Goal: Check status: Check status

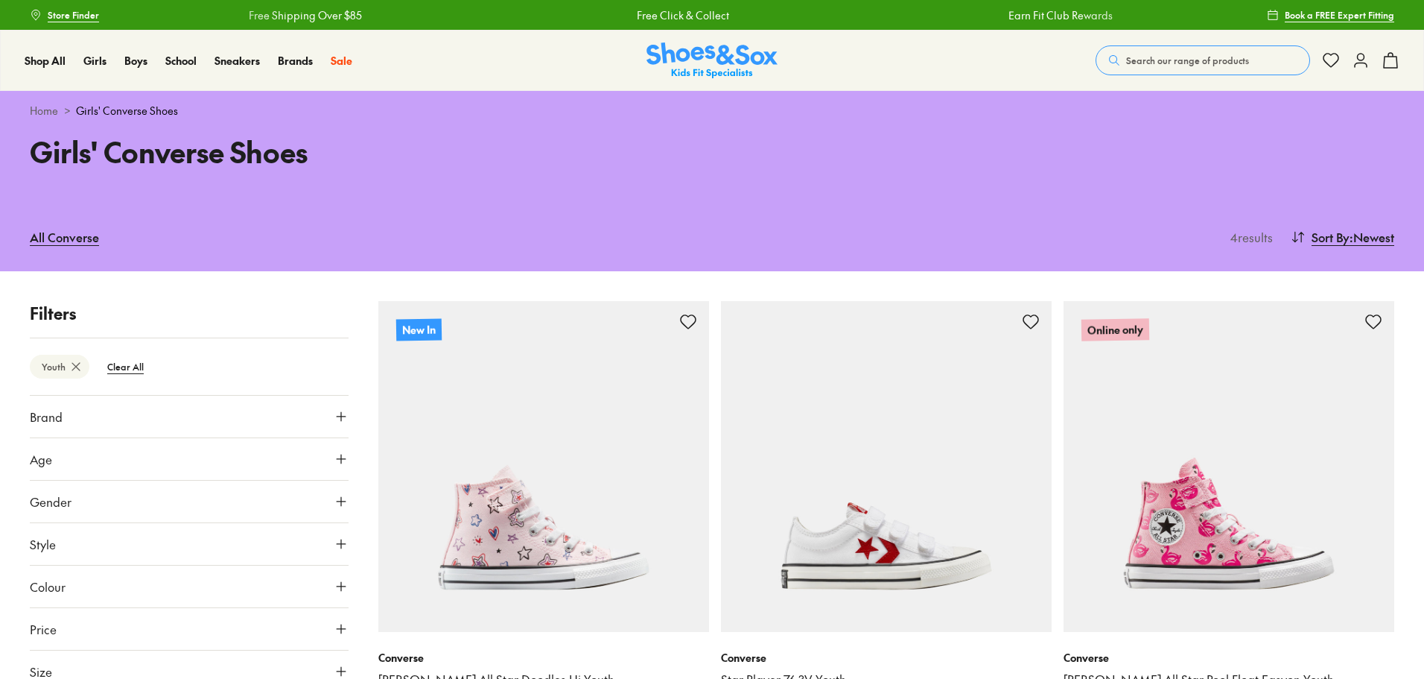
click at [1355, 67] on use at bounding box center [1361, 60] width 12 height 13
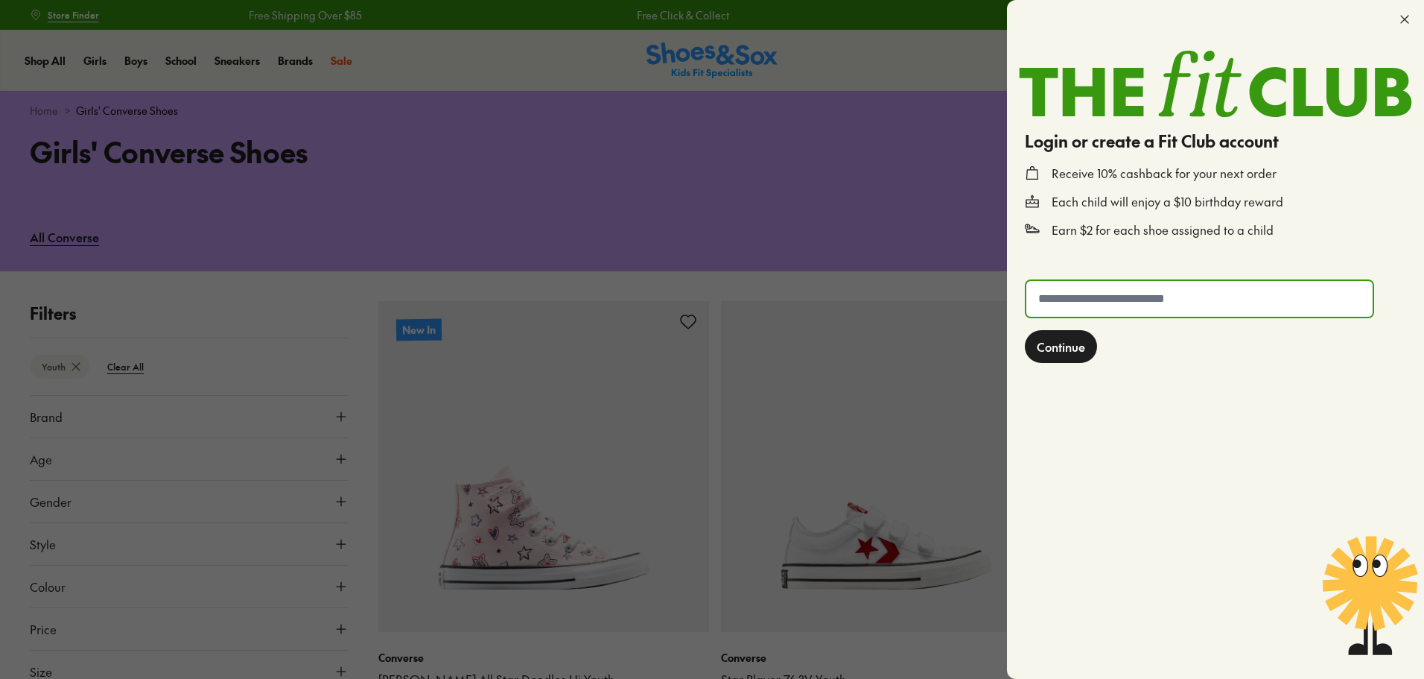
click at [1146, 295] on input "text" at bounding box center [1200, 299] width 346 height 36
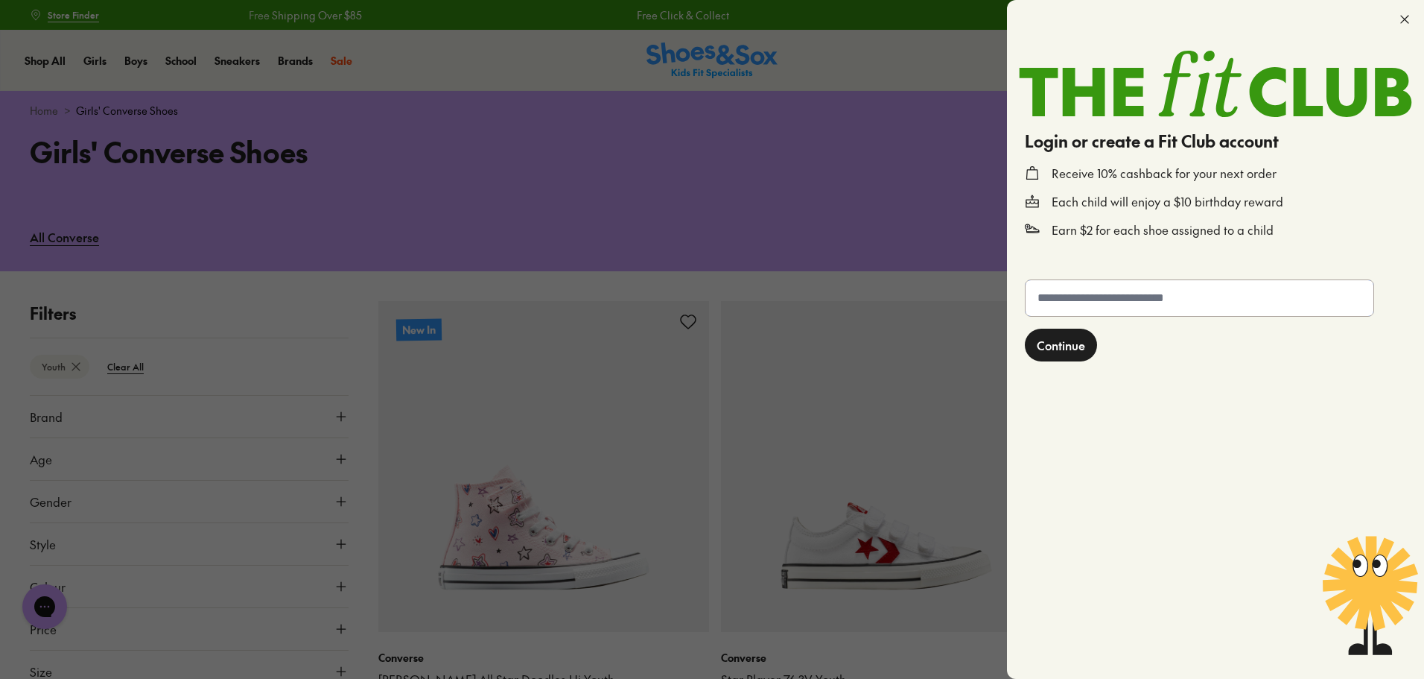
type input "**********"
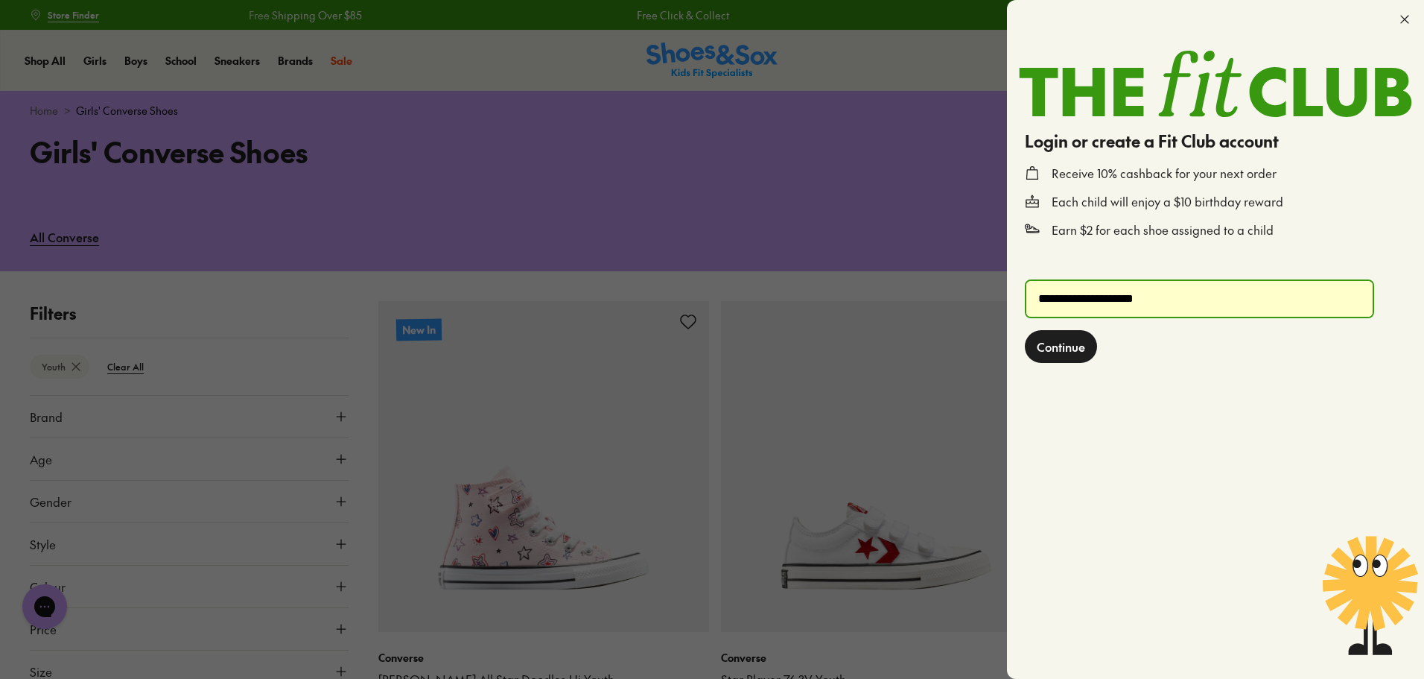
click at [1067, 356] on button "Continue" at bounding box center [1061, 346] width 72 height 33
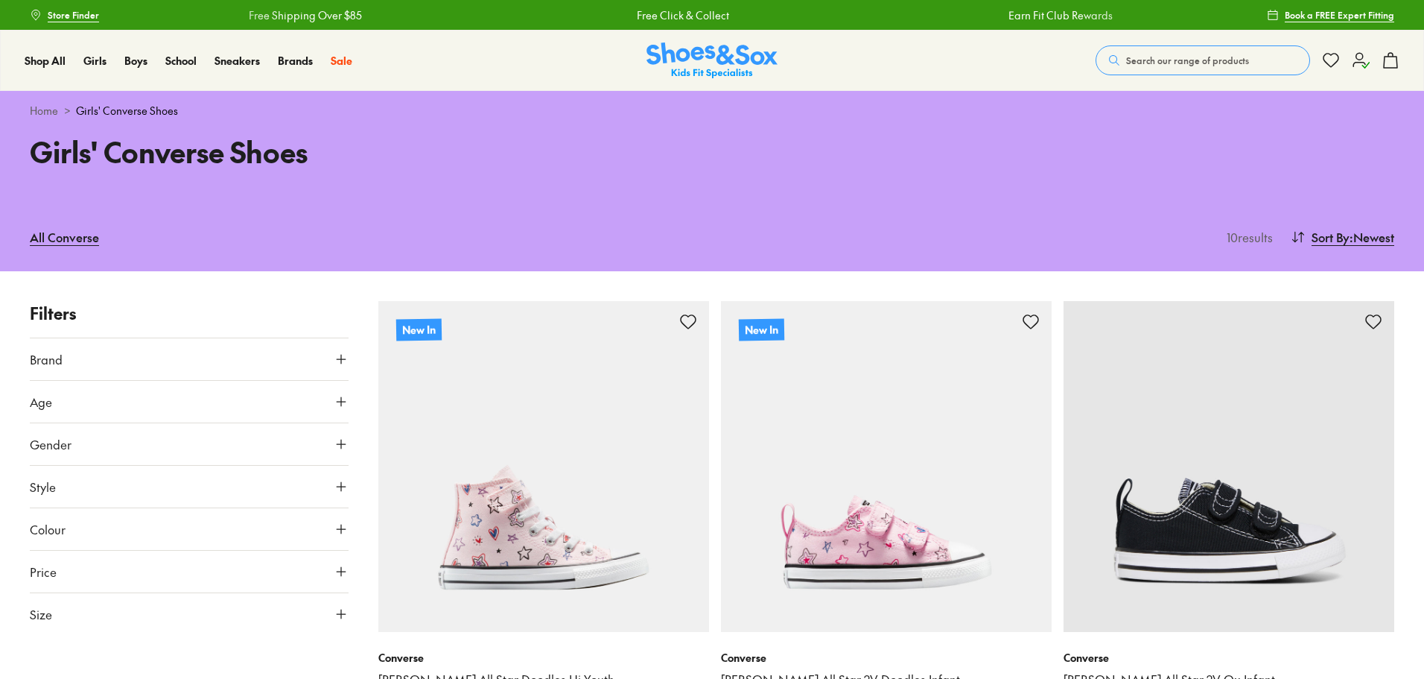
click at [1355, 57] on icon at bounding box center [1361, 60] width 18 height 18
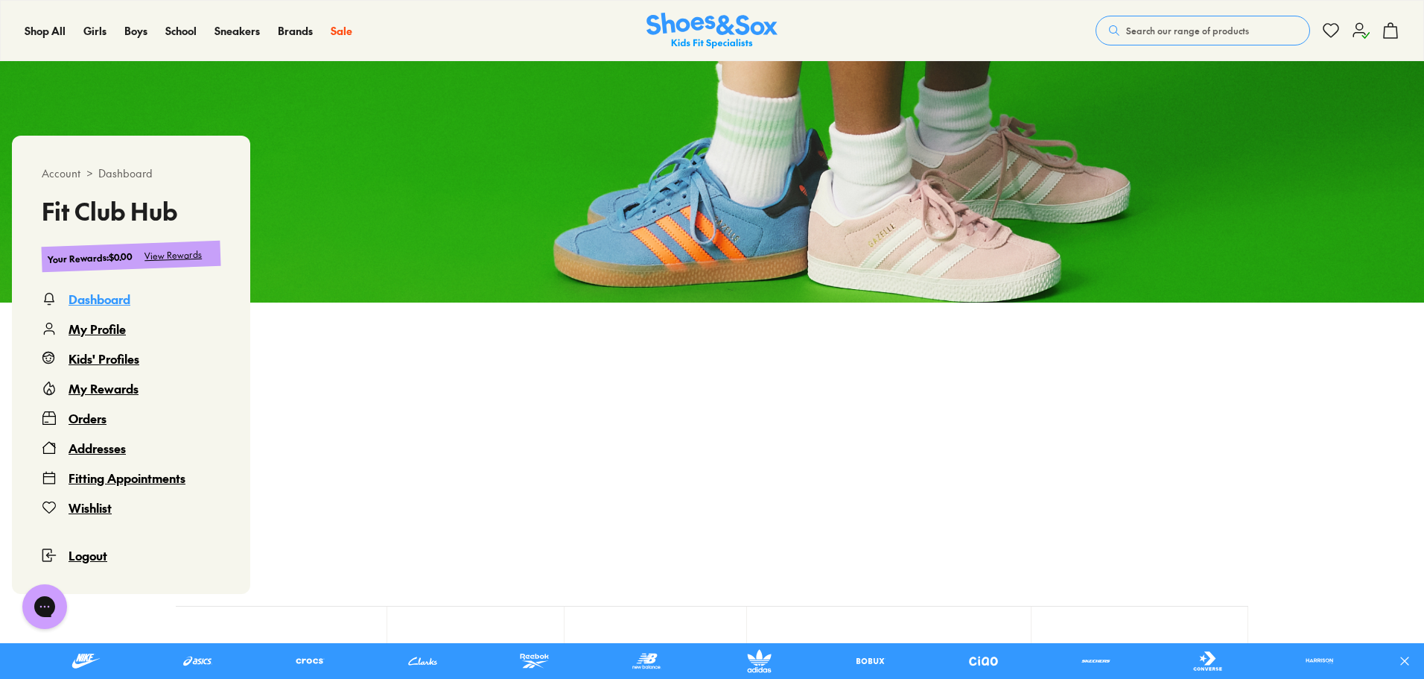
click at [93, 425] on div "Orders" at bounding box center [88, 418] width 38 height 18
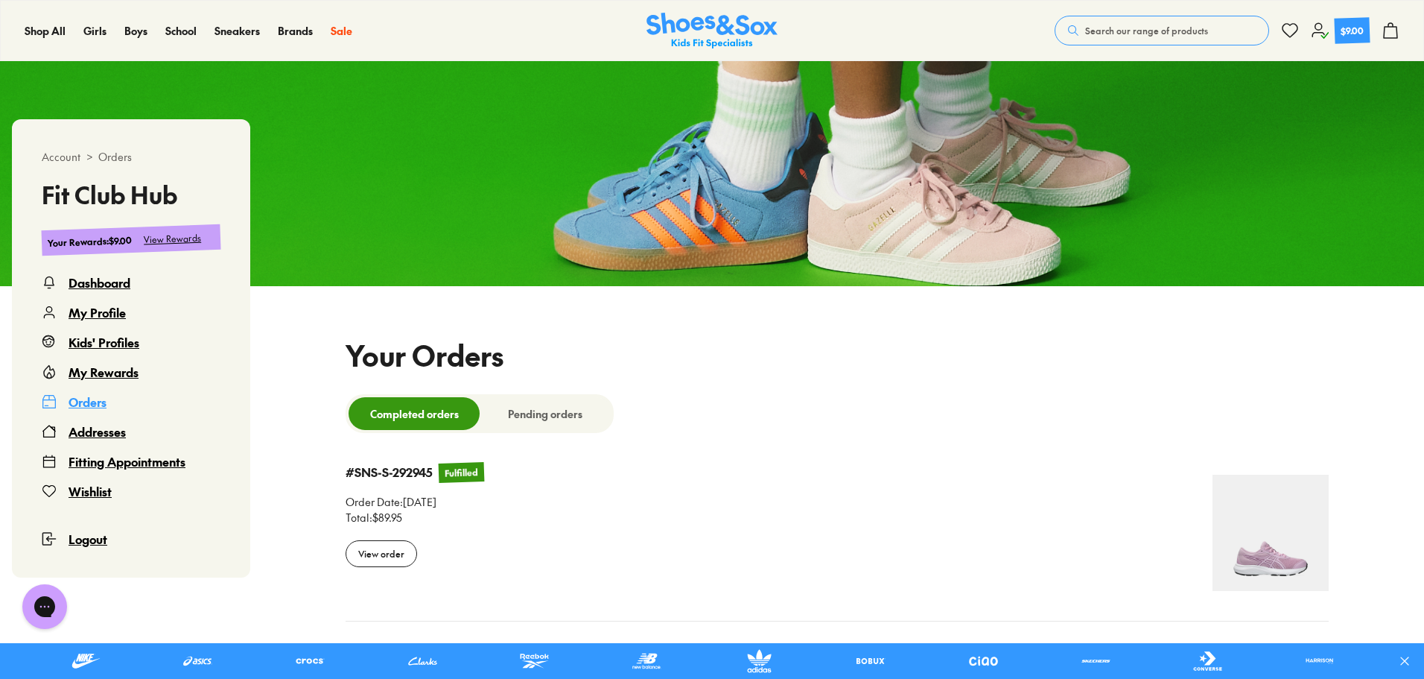
select select
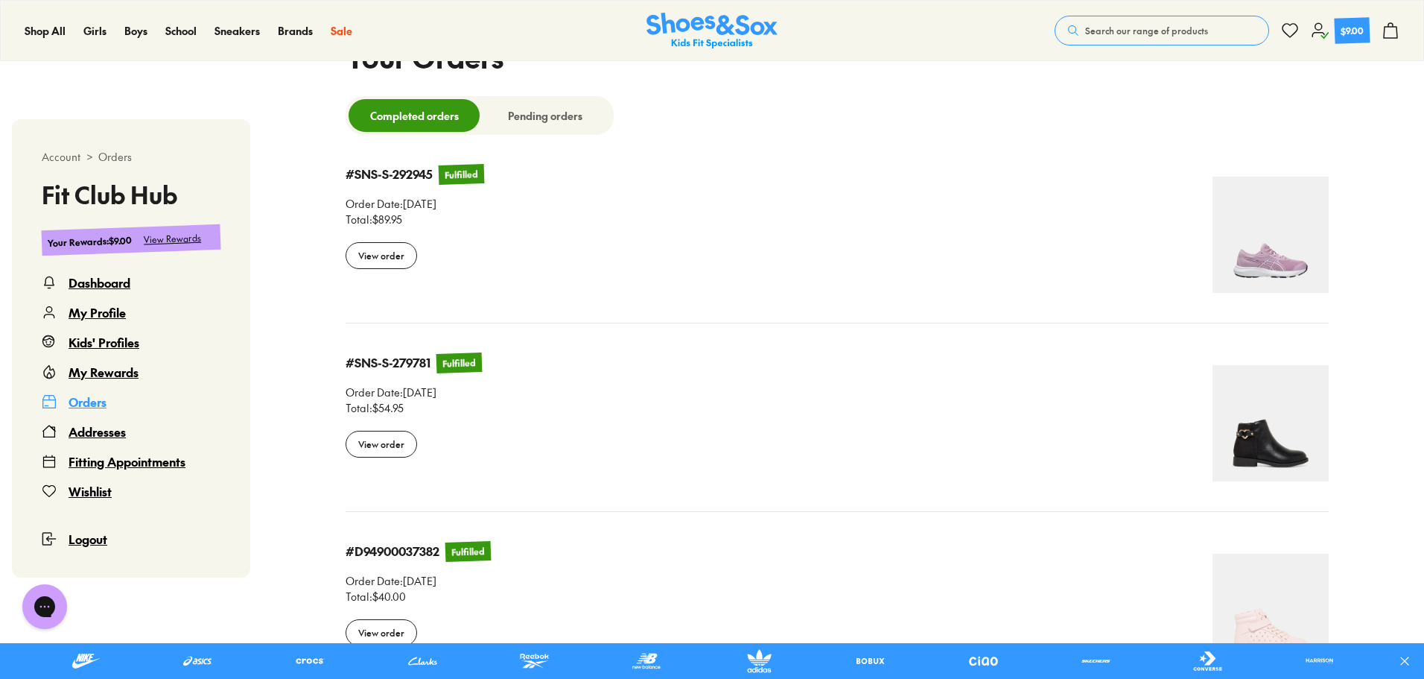
click at [1289, 271] on img at bounding box center [1271, 235] width 116 height 116
click at [384, 254] on div "View order" at bounding box center [382, 255] width 72 height 27
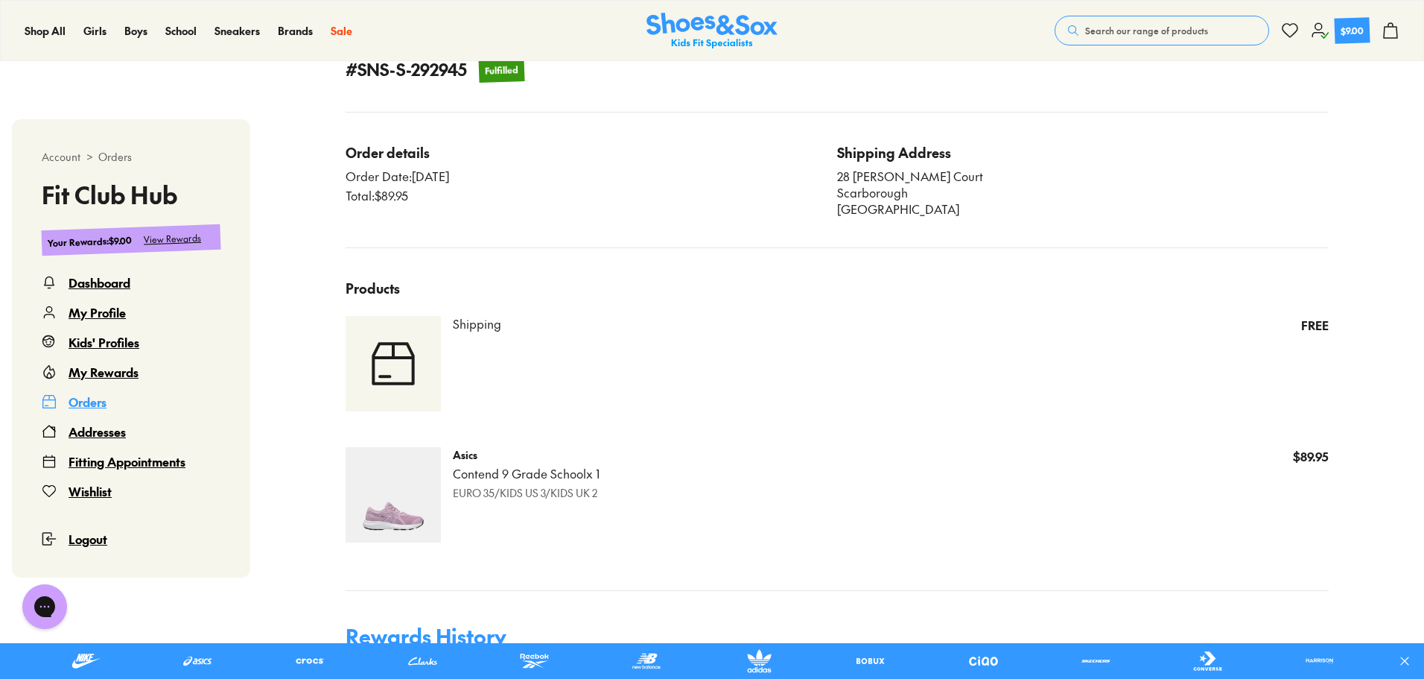
scroll to position [538, 0]
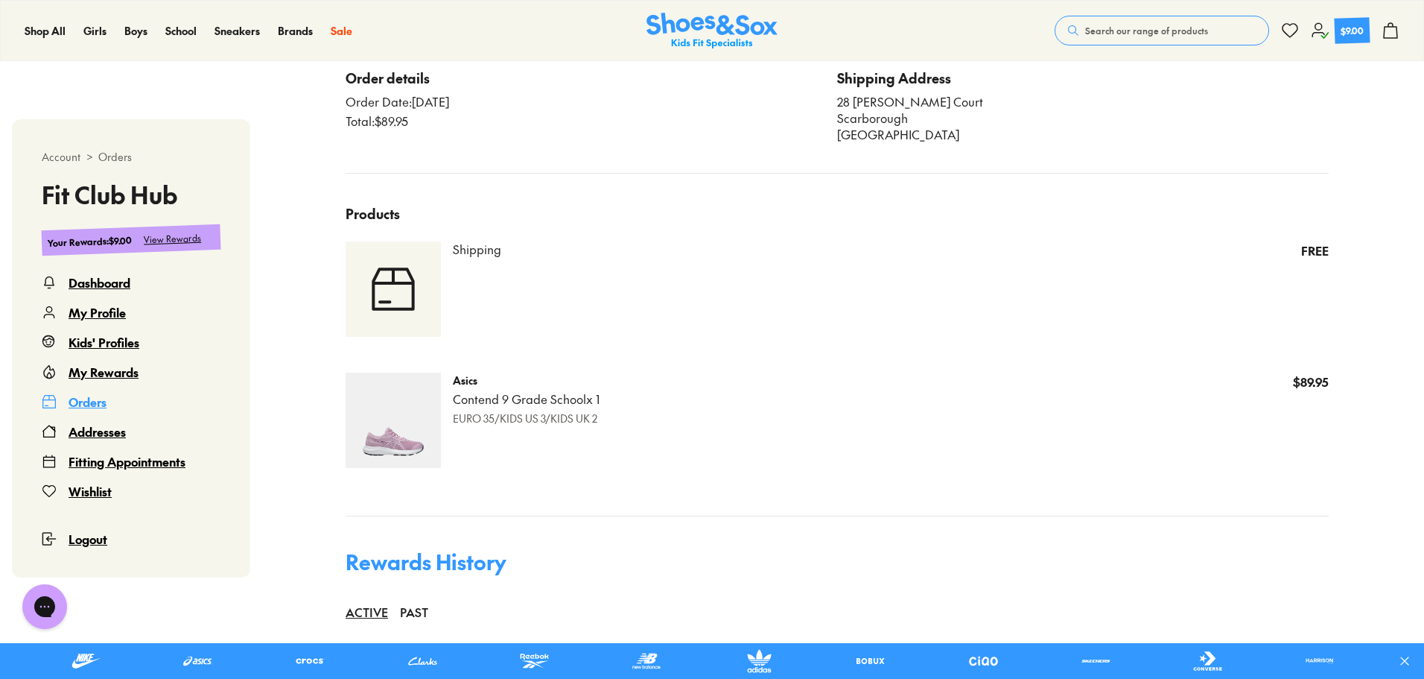
click at [460, 381] on p "Asics" at bounding box center [526, 380] width 147 height 16
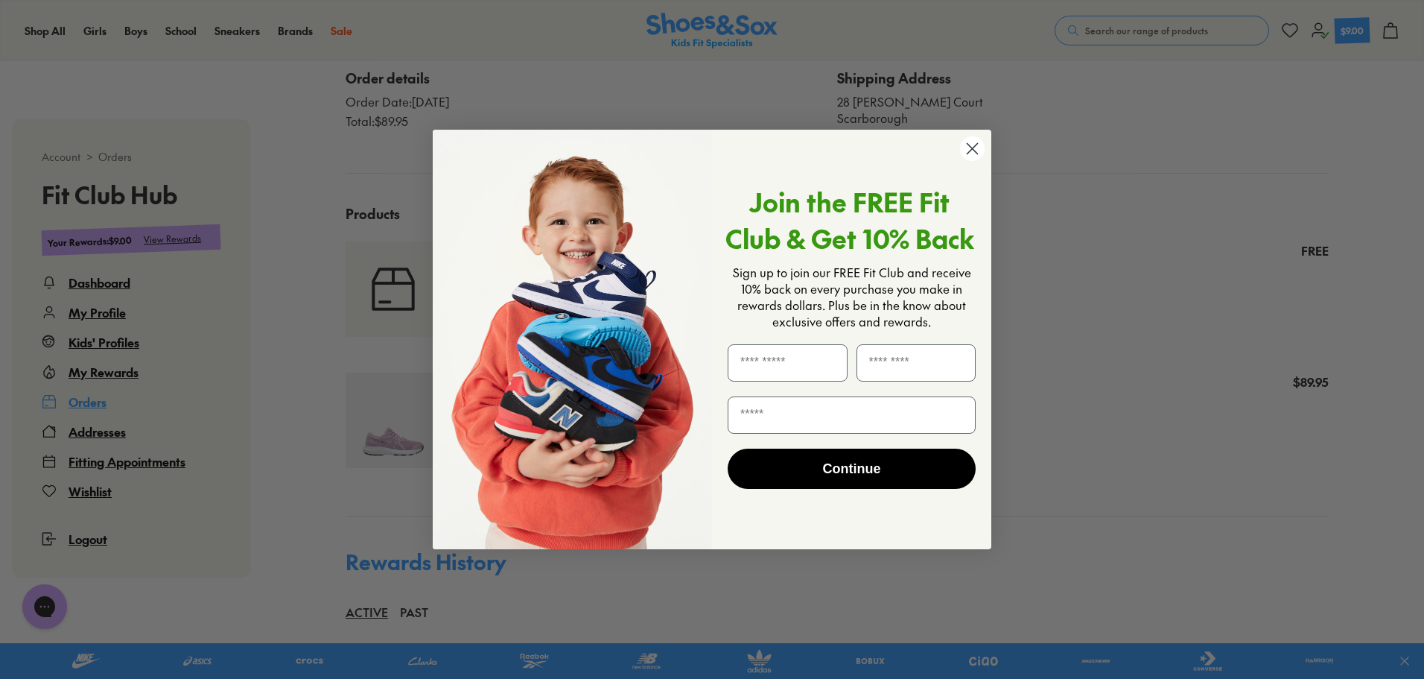
click at [975, 151] on icon "Close dialog" at bounding box center [973, 149] width 10 height 10
